Goal: Task Accomplishment & Management: Use online tool/utility

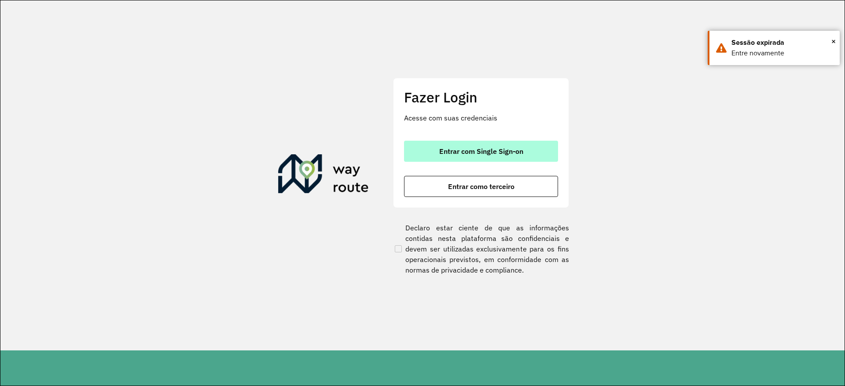
click at [507, 151] on span "Entrar com Single Sign-on" at bounding box center [481, 151] width 84 height 7
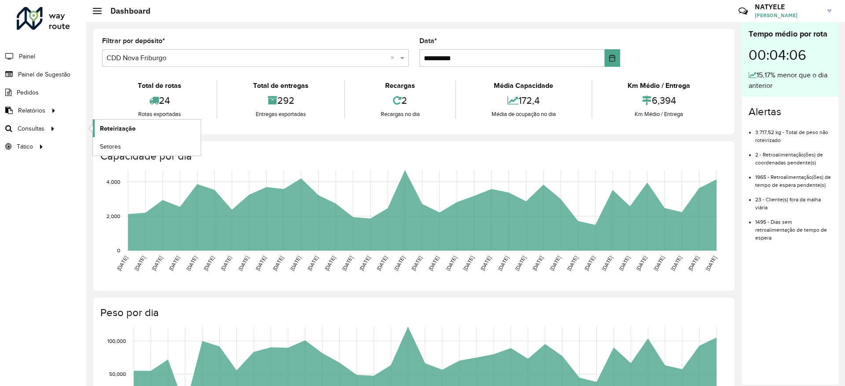
click at [129, 131] on span "Roteirização" at bounding box center [118, 128] width 36 height 9
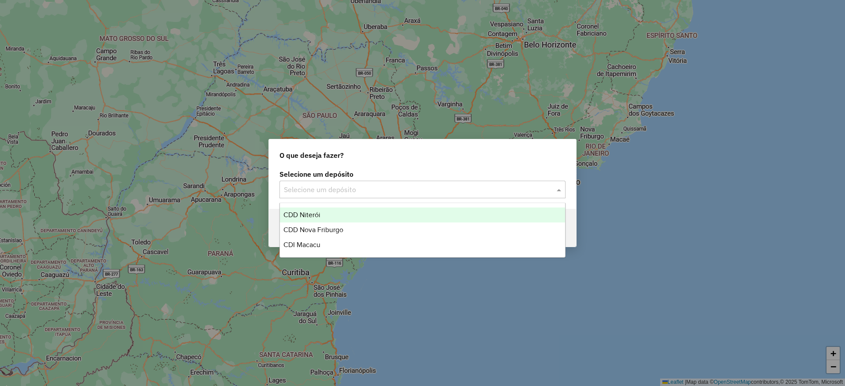
click at [376, 187] on input "text" at bounding box center [414, 190] width 260 height 11
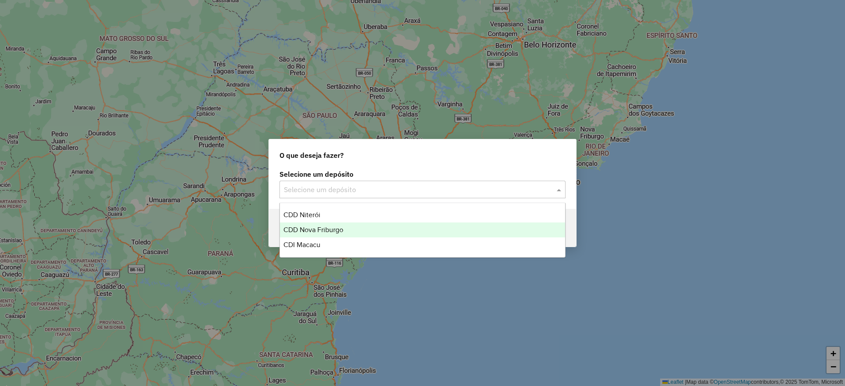
click at [370, 224] on div "CDD Nova Friburgo" at bounding box center [422, 230] width 285 height 15
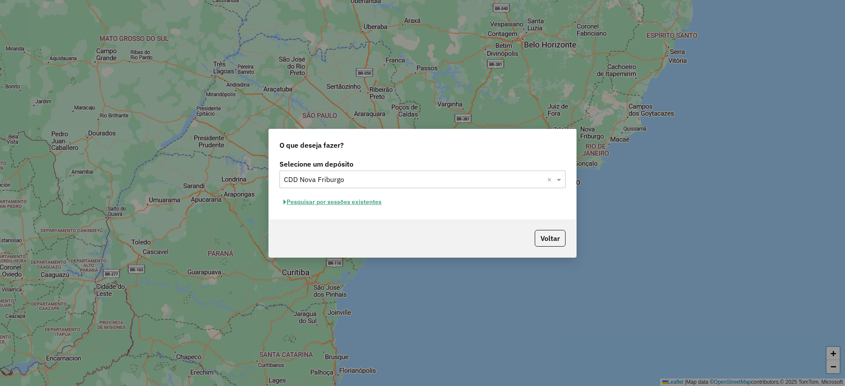
click at [303, 202] on button "Pesquisar por sessões existentes" at bounding box center [332, 202] width 106 height 14
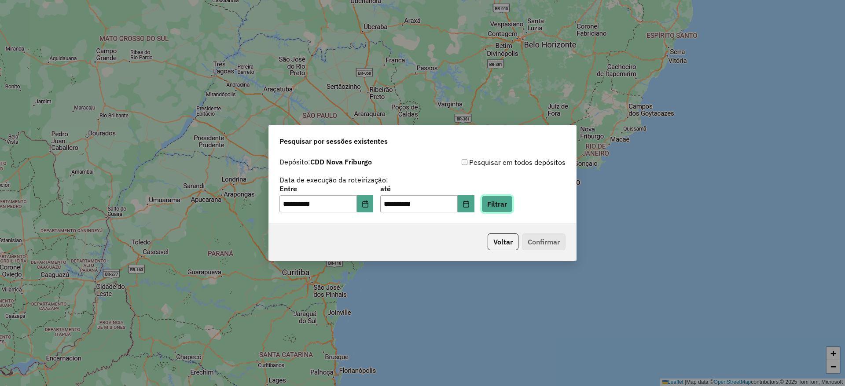
click at [513, 201] on button "Filtrar" at bounding box center [496, 204] width 31 height 17
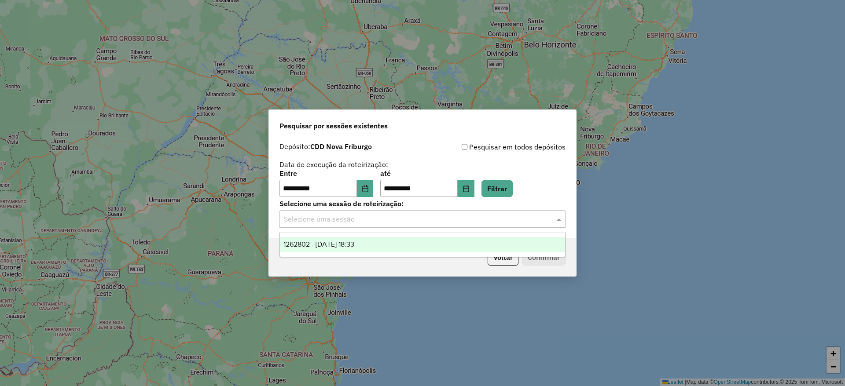
click at [396, 217] on input "text" at bounding box center [414, 219] width 260 height 11
click at [331, 241] on span "1262802 - 10/09/2025 18:33" at bounding box center [318, 244] width 71 height 7
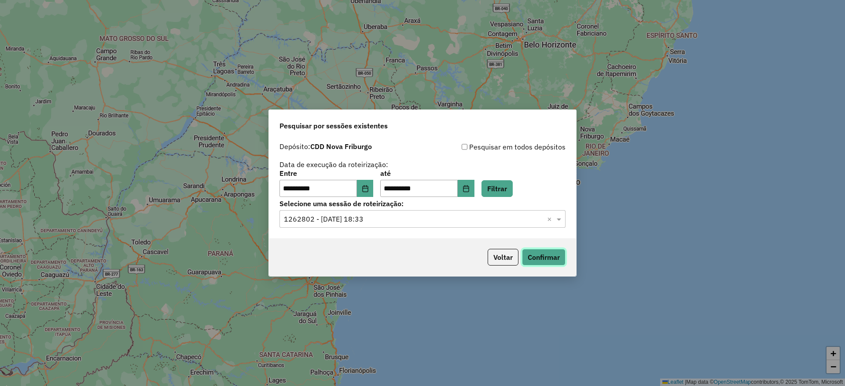
click at [562, 253] on button "Confirmar" at bounding box center [544, 257] width 44 height 17
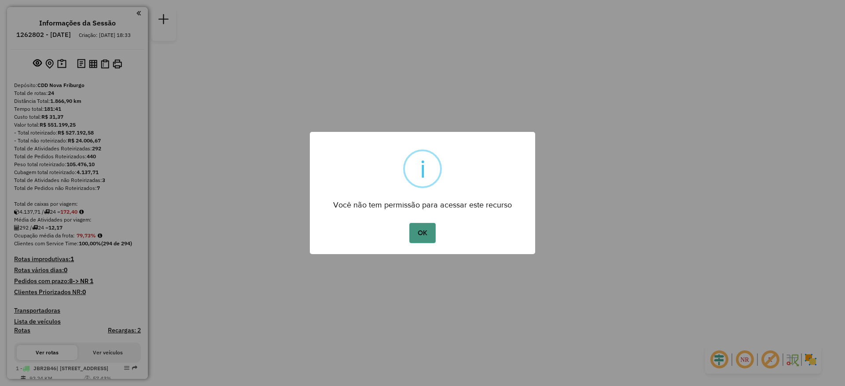
click at [415, 232] on button "OK" at bounding box center [422, 233] width 26 height 20
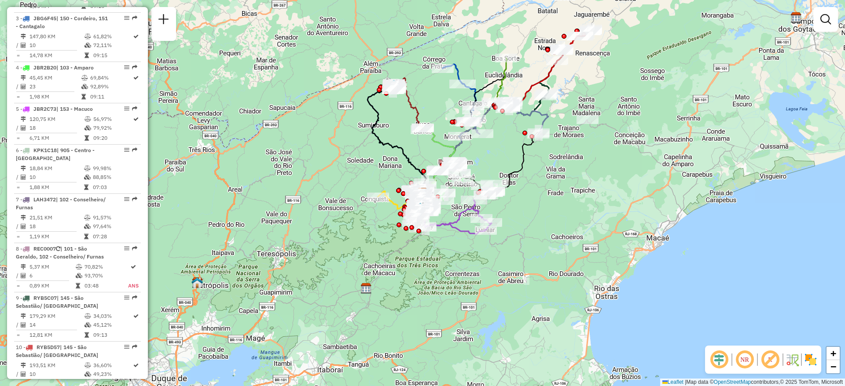
scroll to position [462, 0]
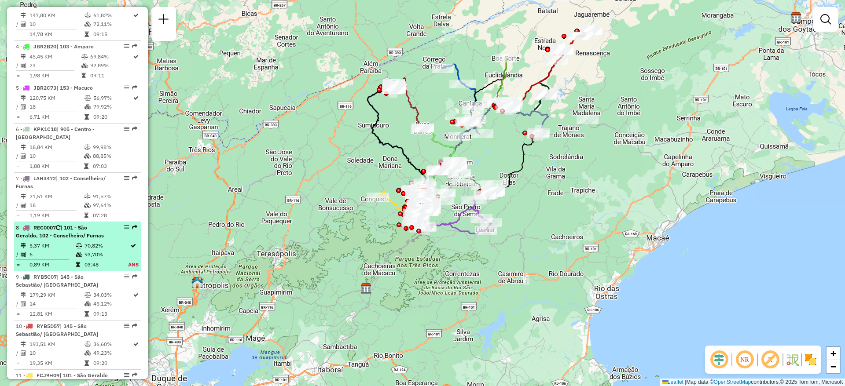
click at [86, 233] on span "| 101 - São Geraldo, 102 - Conselheiro/ Furnas" at bounding box center [60, 231] width 88 height 15
select select "**********"
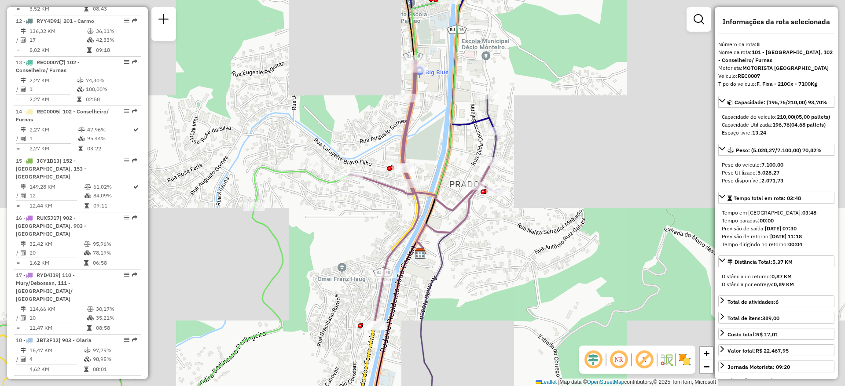
scroll to position [1254, 0]
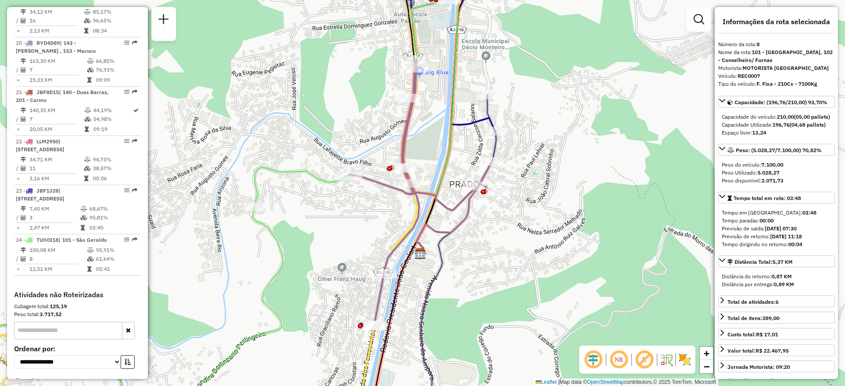
click at [310, 96] on div "Janela de atendimento Grade de atendimento Capacidade Transportadoras Veículos …" at bounding box center [422, 193] width 845 height 386
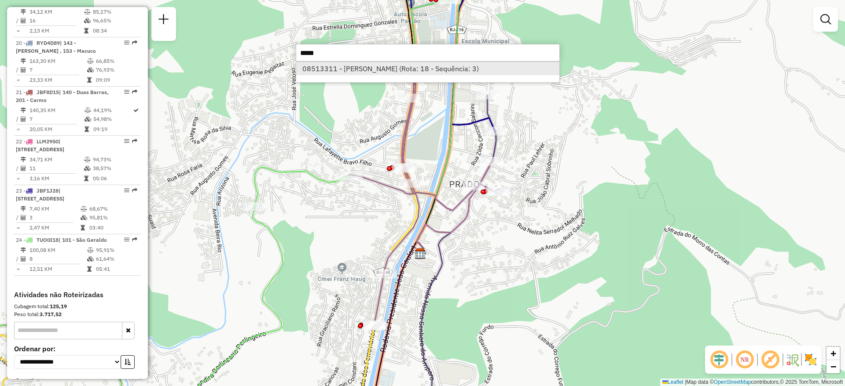
type input "*****"
click at [319, 72] on li "08513311 - ANDRE LUIZ RODRIGUE (Rota: 18 - Sequência: 3)" at bounding box center [427, 68] width 263 height 13
select select "**********"
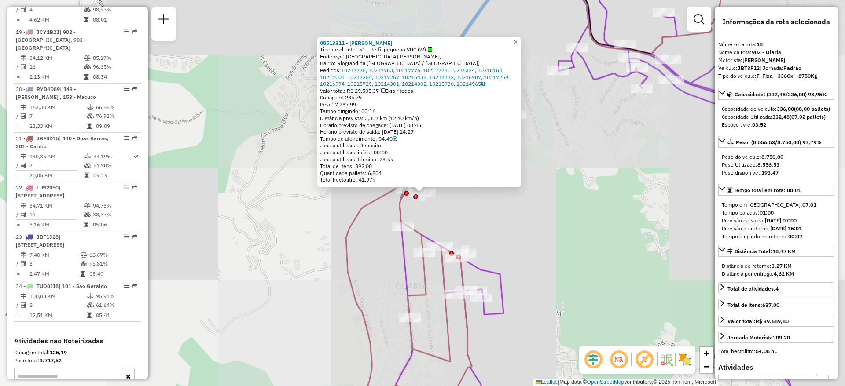
scroll to position [1178, 0]
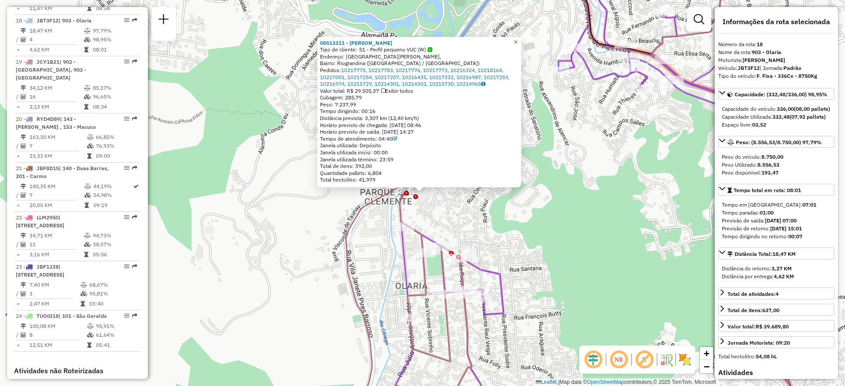
click at [518, 38] on span "×" at bounding box center [516, 41] width 4 height 7
